Goal: Navigation & Orientation: Go to known website

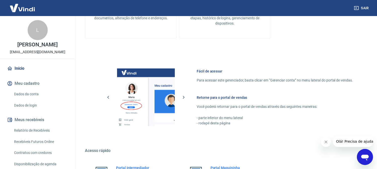
scroll to position [251, 0]
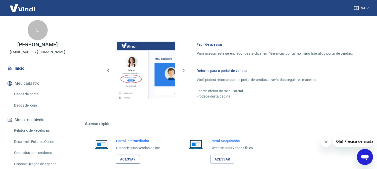
click at [134, 155] on div "Portal Intermediador Gerencie suas vendas online. Acessar" at bounding box center [138, 152] width 45 height 26
click at [133, 157] on link "Acessar" at bounding box center [128, 159] width 24 height 9
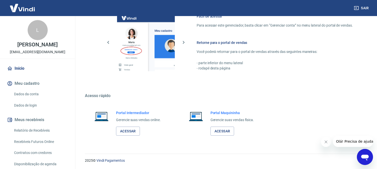
scroll to position [280, 0]
